Goal: Task Accomplishment & Management: Use online tool/utility

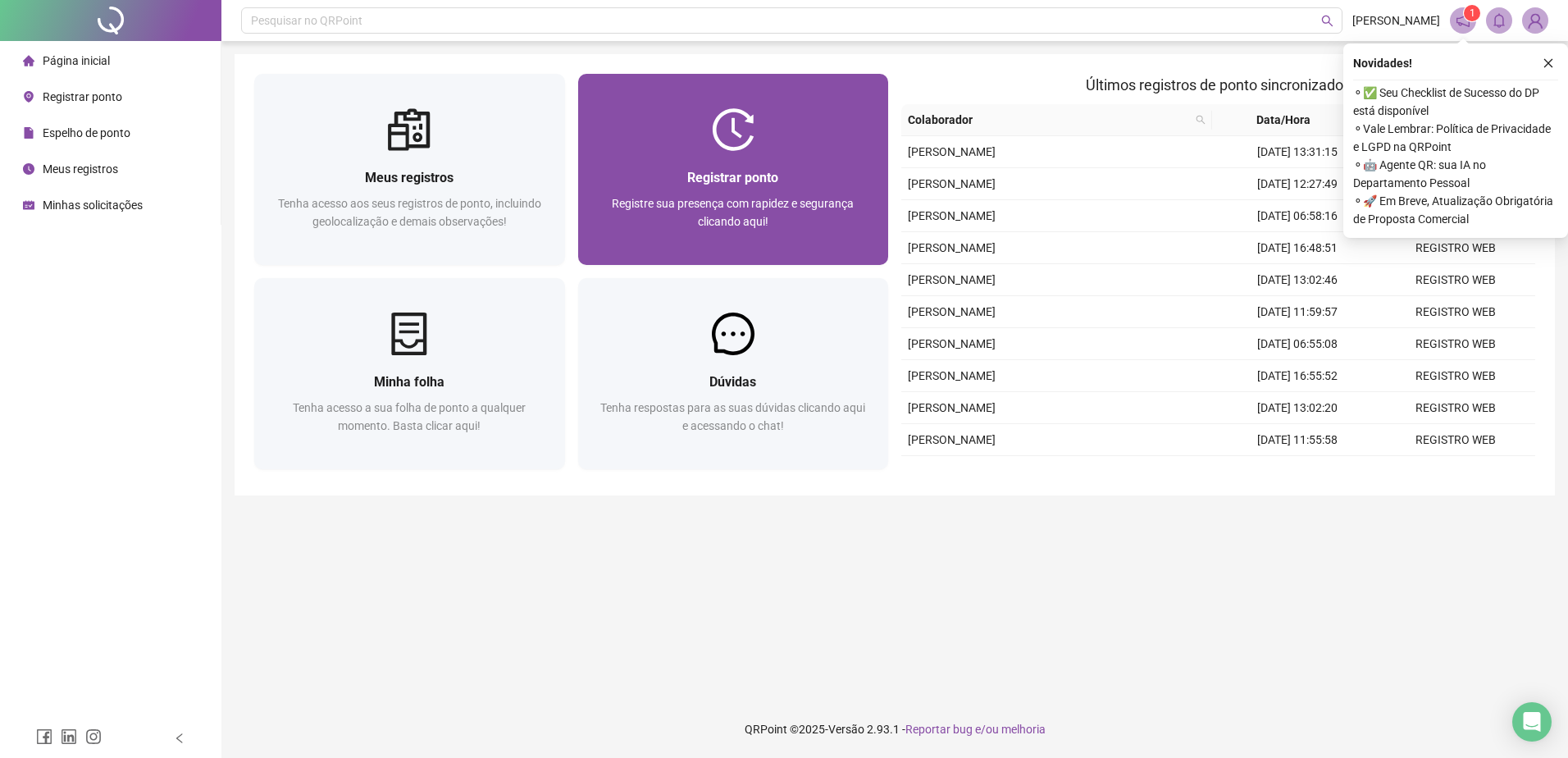
click at [723, 162] on div "Registrar ponto Registre sua presença com rapidez e segurança clicando aqui!" at bounding box center [733, 208] width 311 height 114
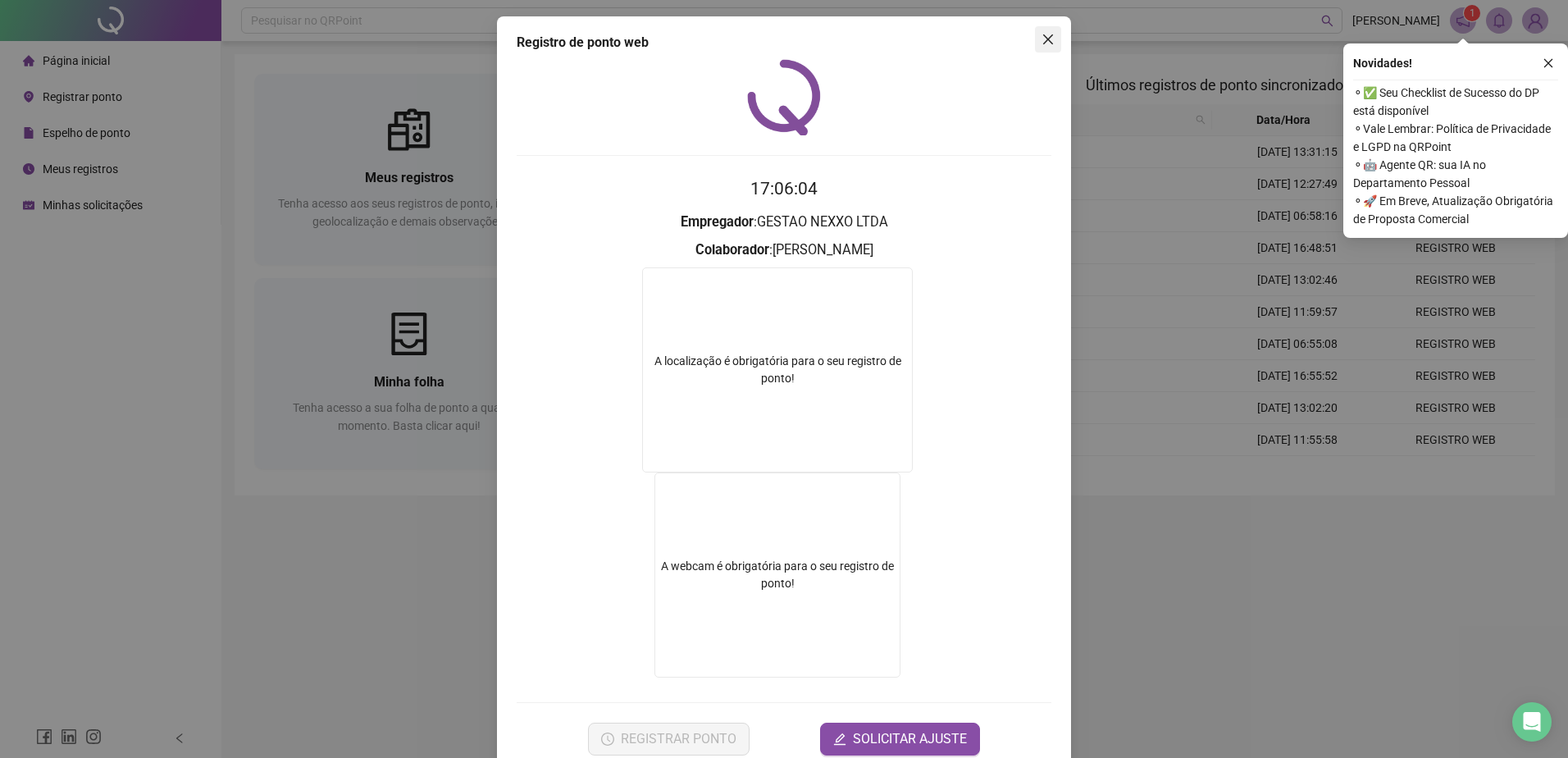
click at [1043, 34] on icon "close" at bounding box center [1048, 39] width 13 height 13
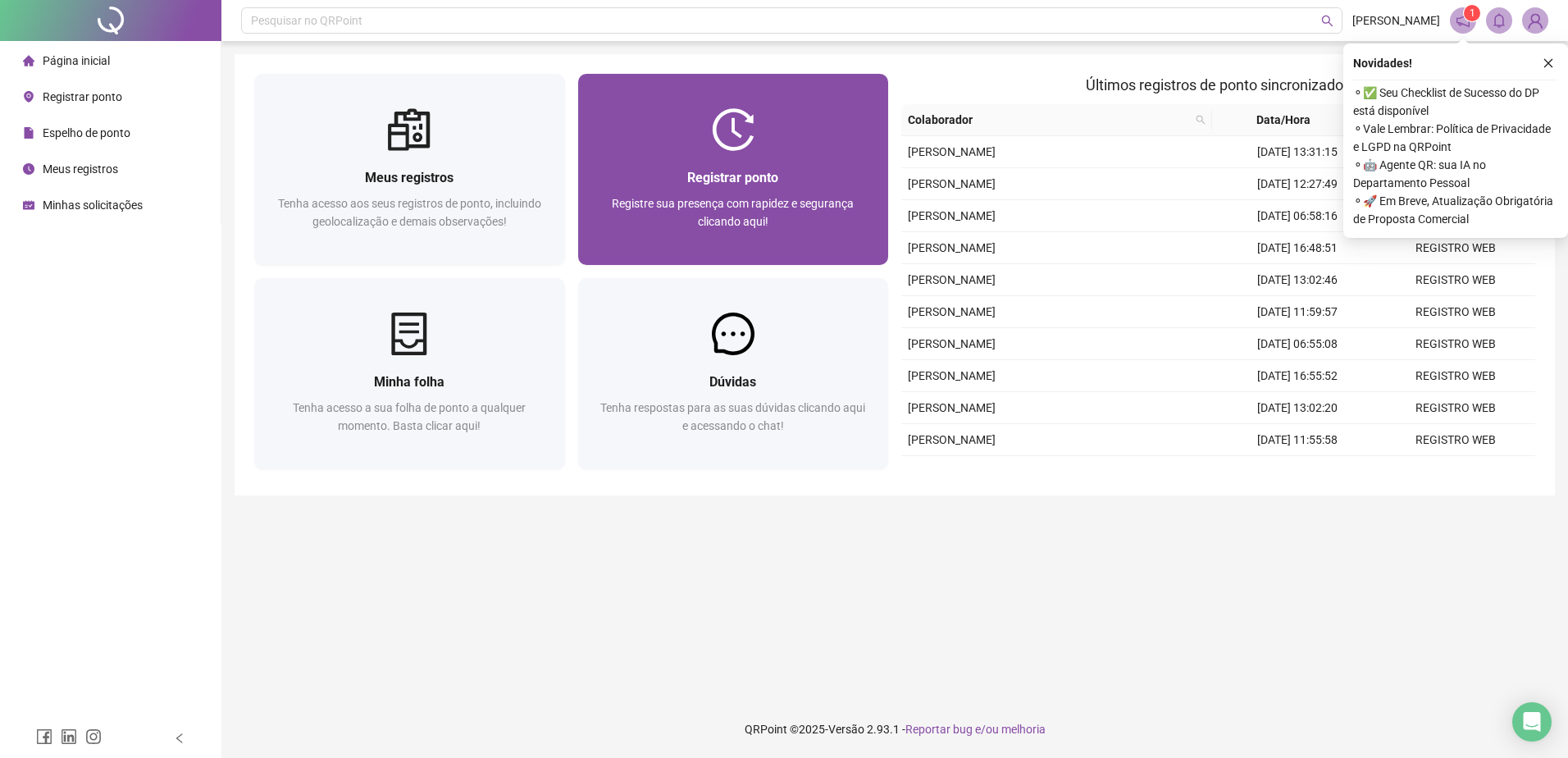
click at [747, 128] on img at bounding box center [733, 129] width 42 height 42
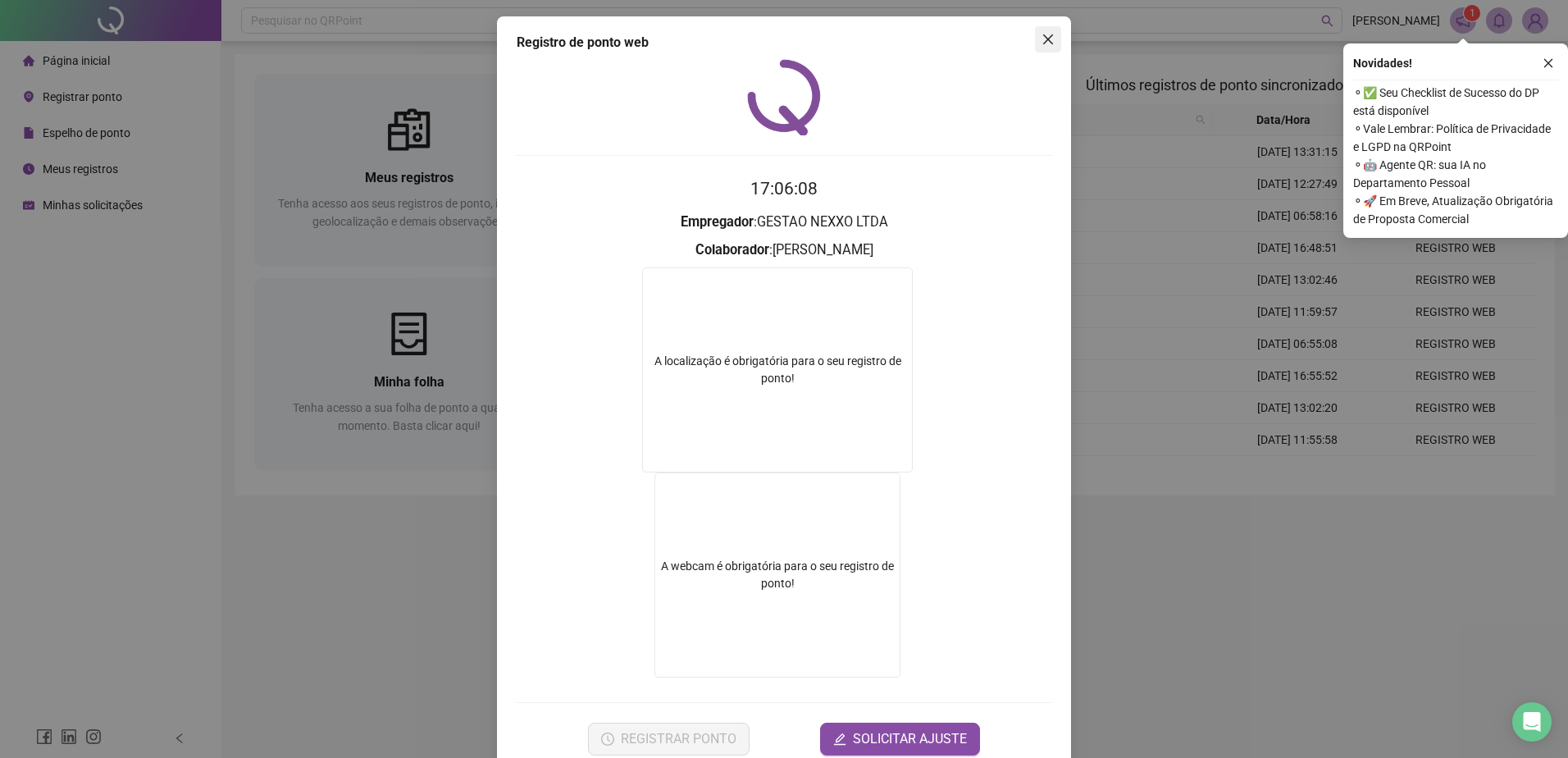
click at [1043, 40] on icon "close" at bounding box center [1047, 39] width 10 height 10
click at [691, 150] on div at bounding box center [733, 129] width 311 height 42
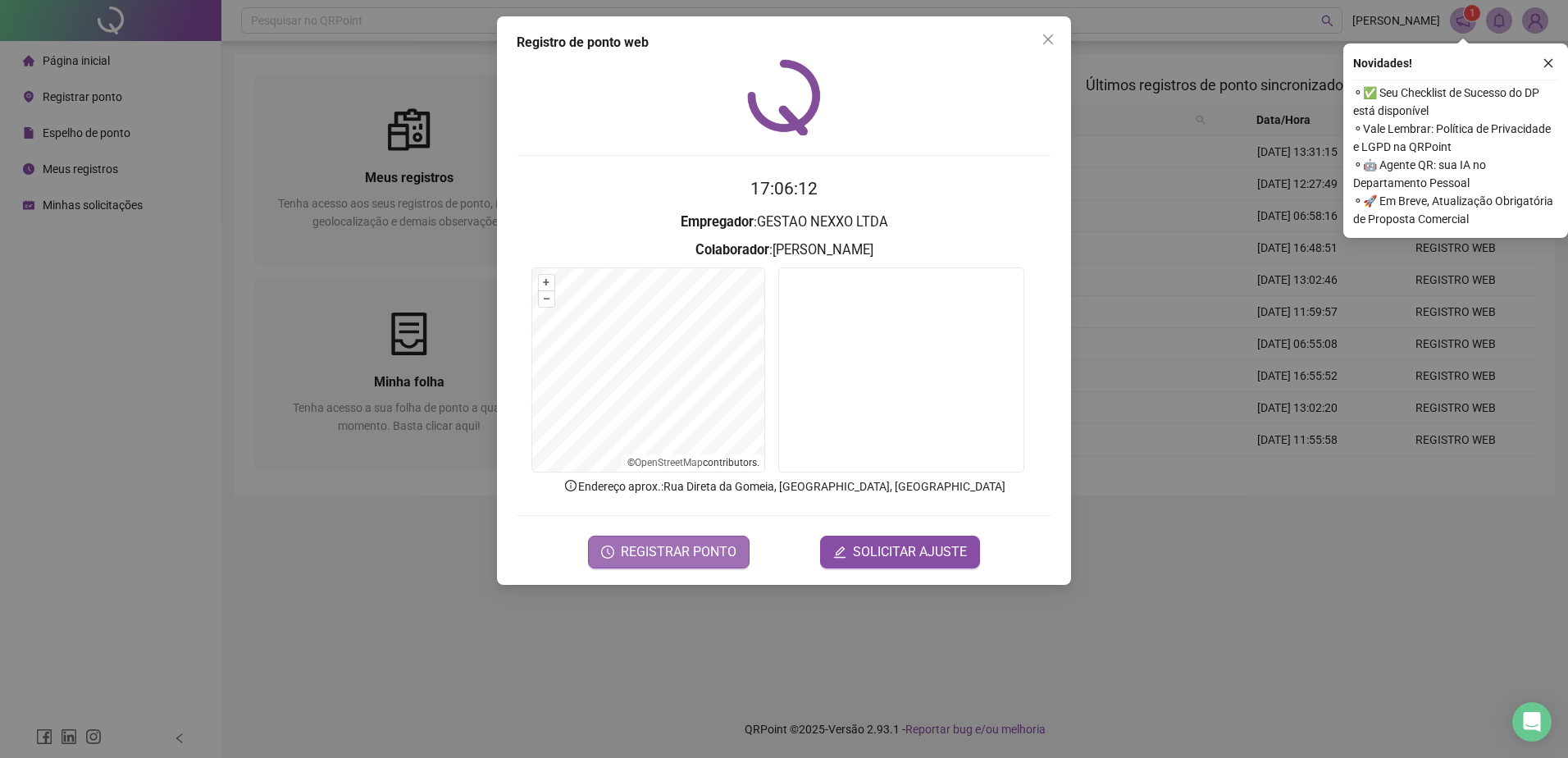
click at [670, 557] on span "REGISTRAR PONTO" at bounding box center [678, 551] width 116 height 20
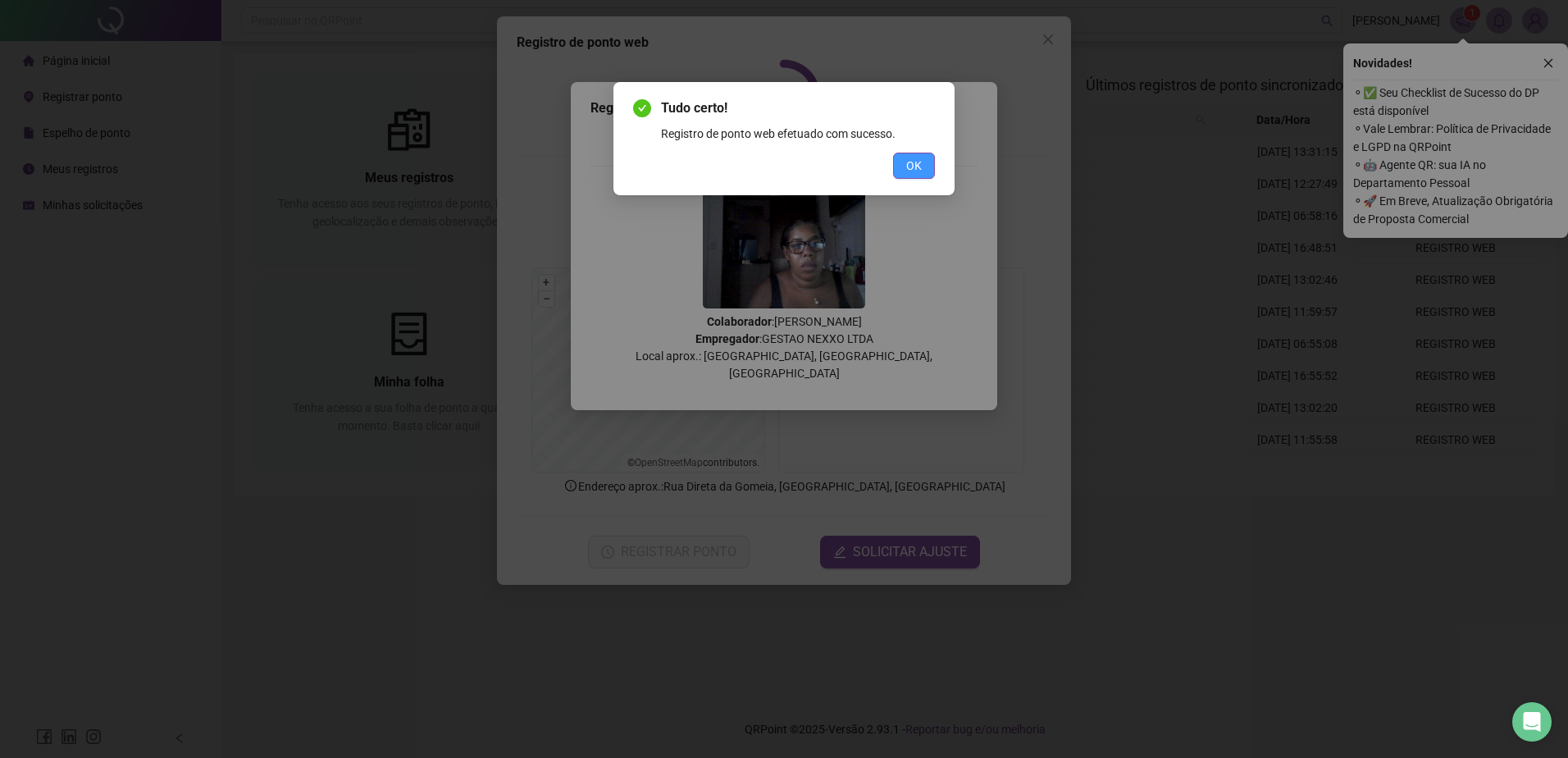
click at [916, 157] on span "OK" at bounding box center [914, 165] width 16 height 18
